Goal: Find specific page/section: Find specific page/section

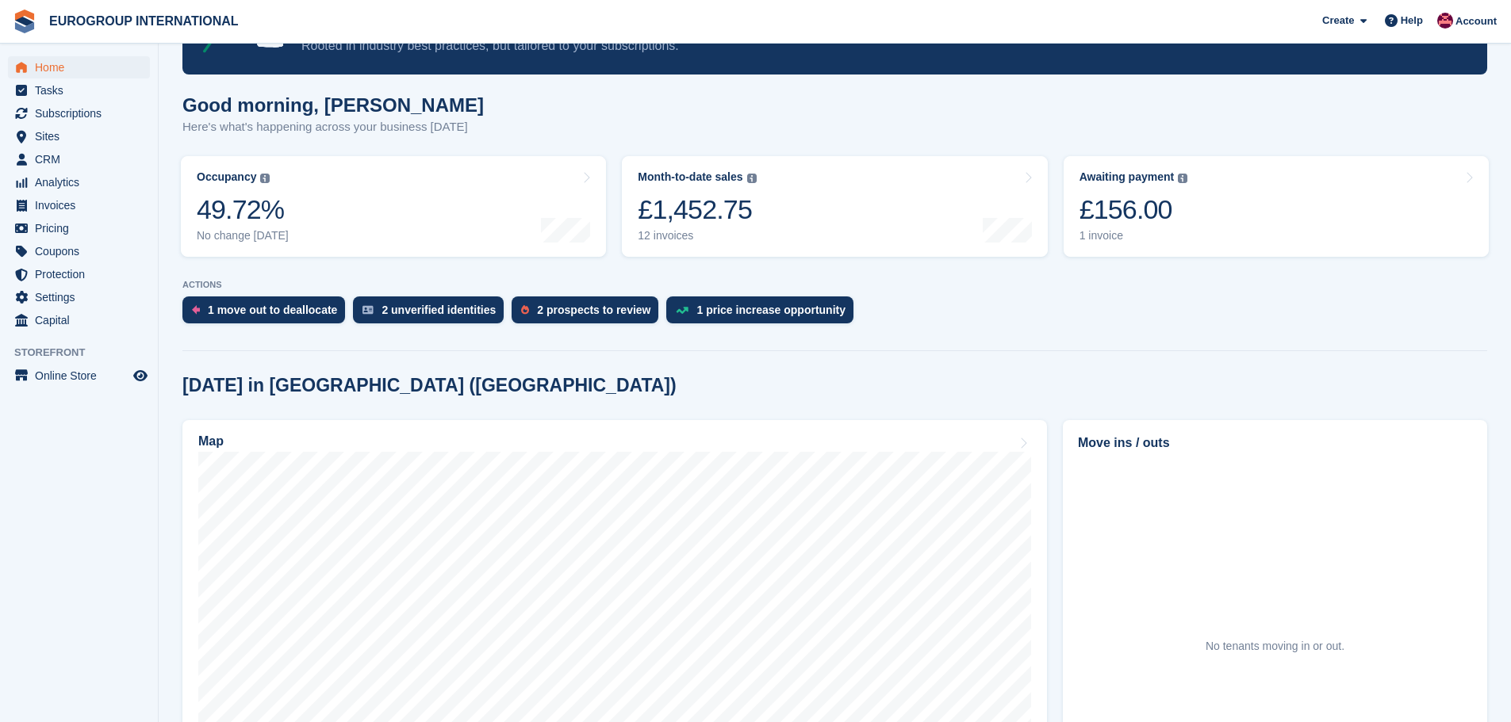
scroll to position [91, 0]
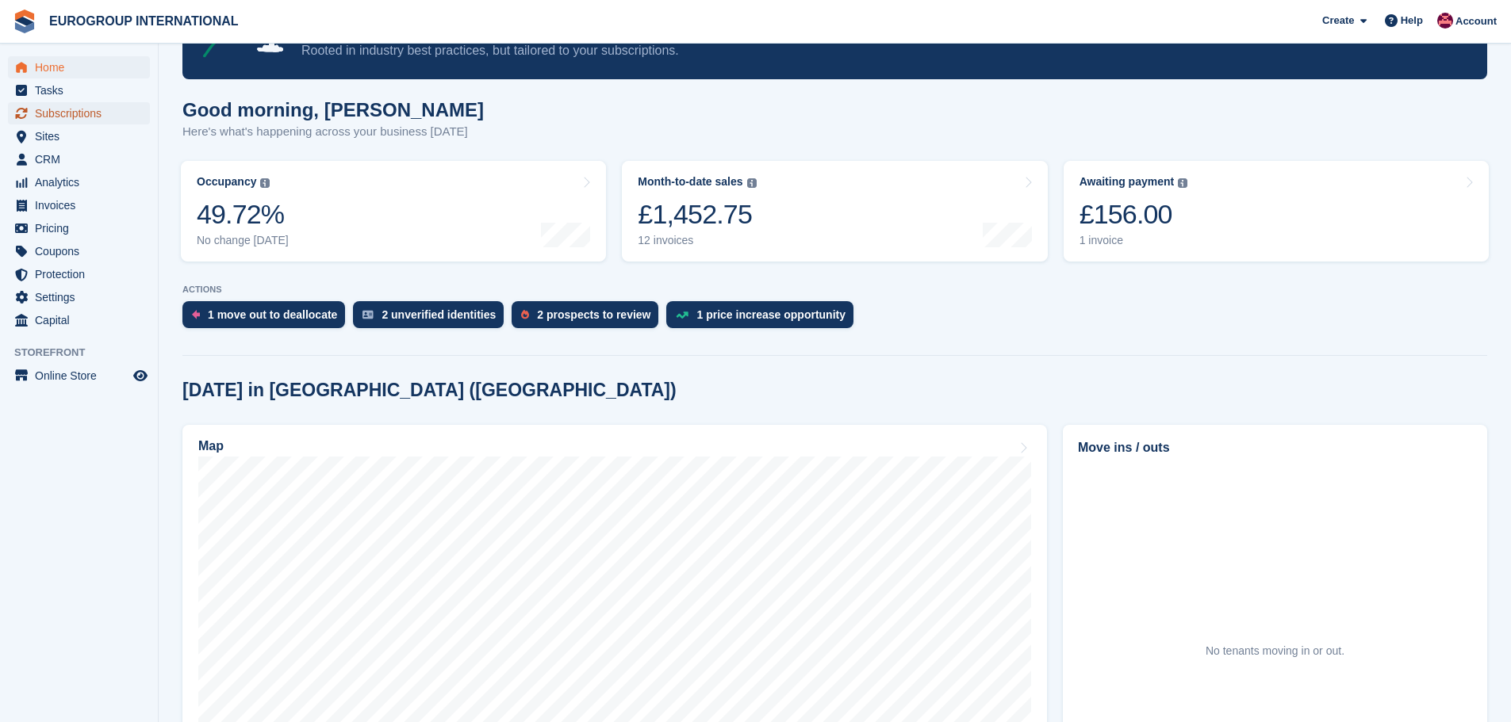
click at [79, 121] on span "Subscriptions" at bounding box center [82, 113] width 95 height 22
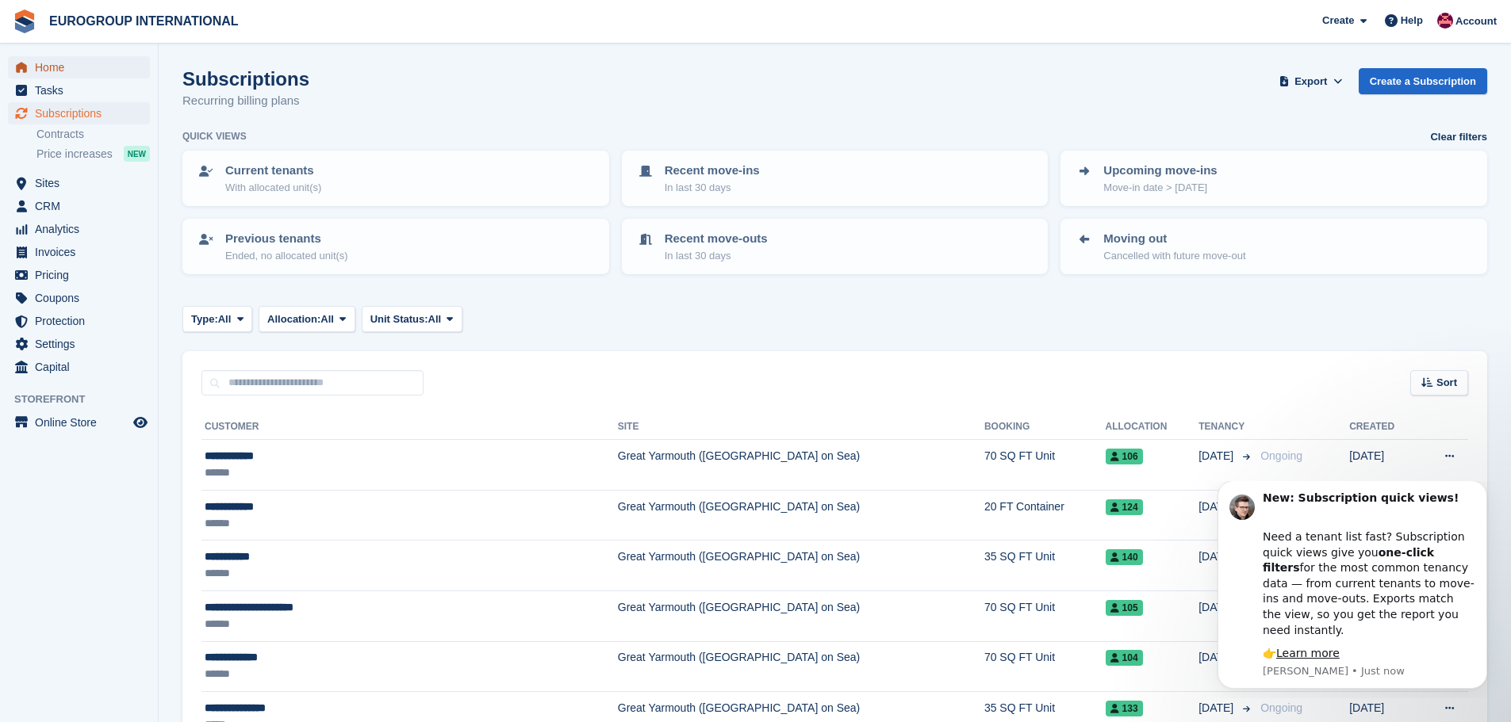
click at [52, 73] on span "Home" at bounding box center [82, 67] width 95 height 22
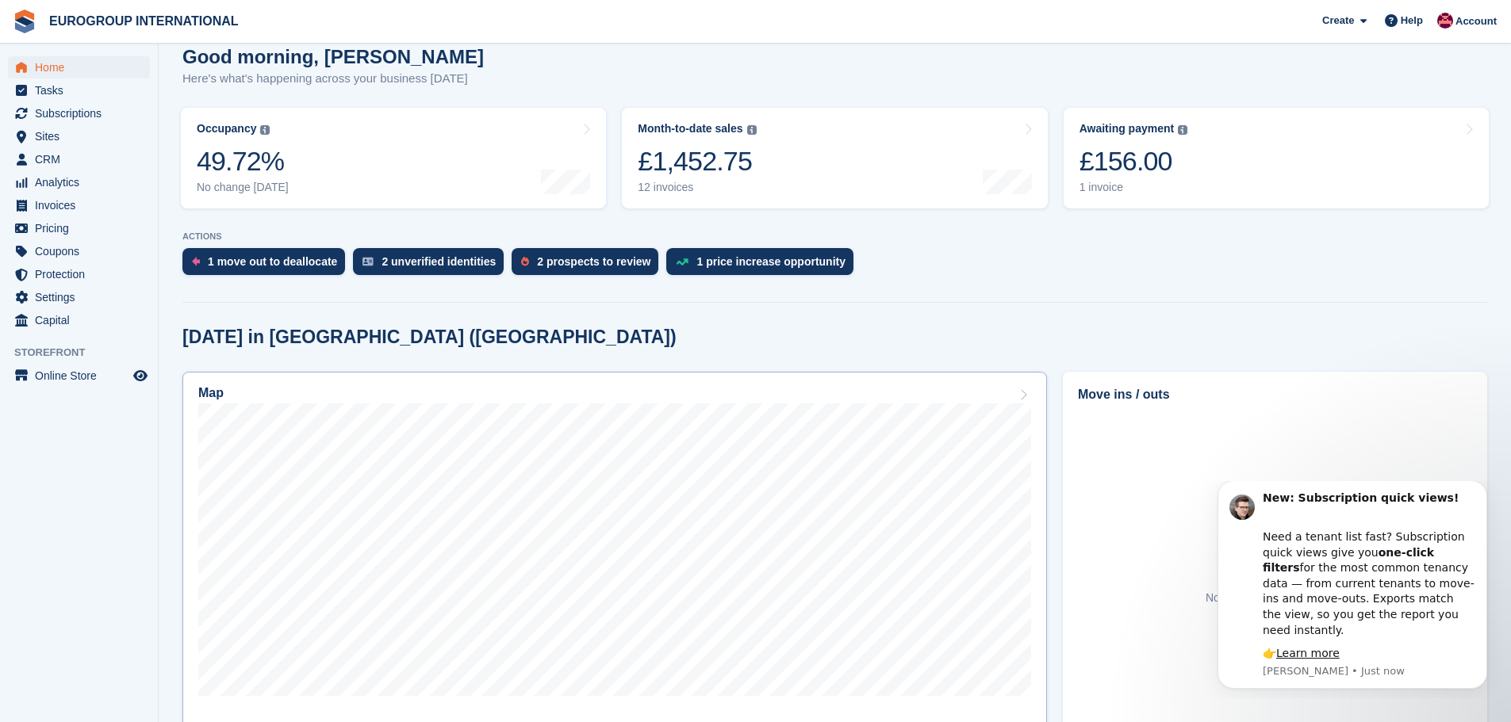
scroll to position [159, 0]
